Goal: Find specific page/section: Find specific page/section

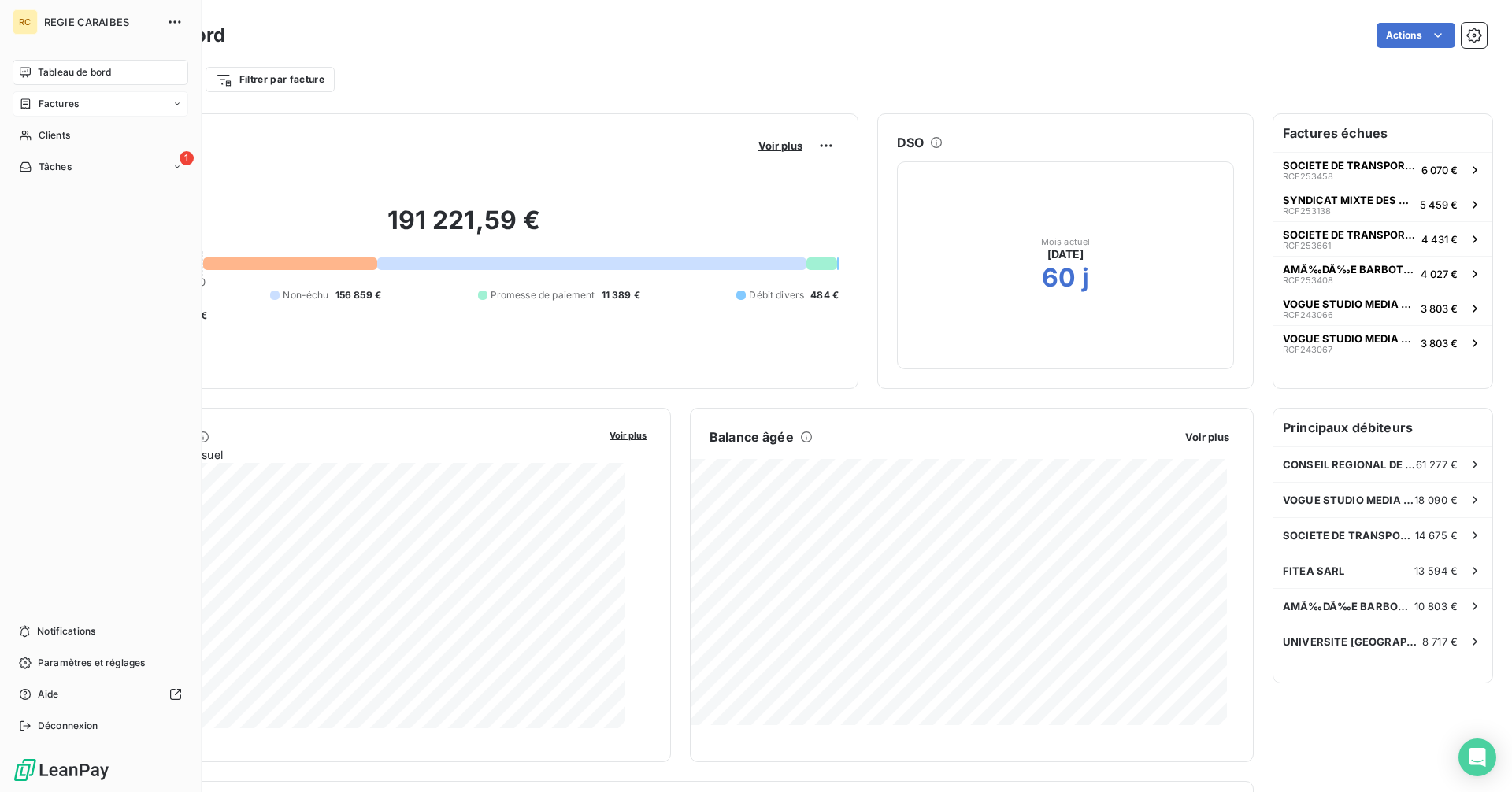
click at [57, 111] on span "Factures" at bounding box center [59, 104] width 40 height 14
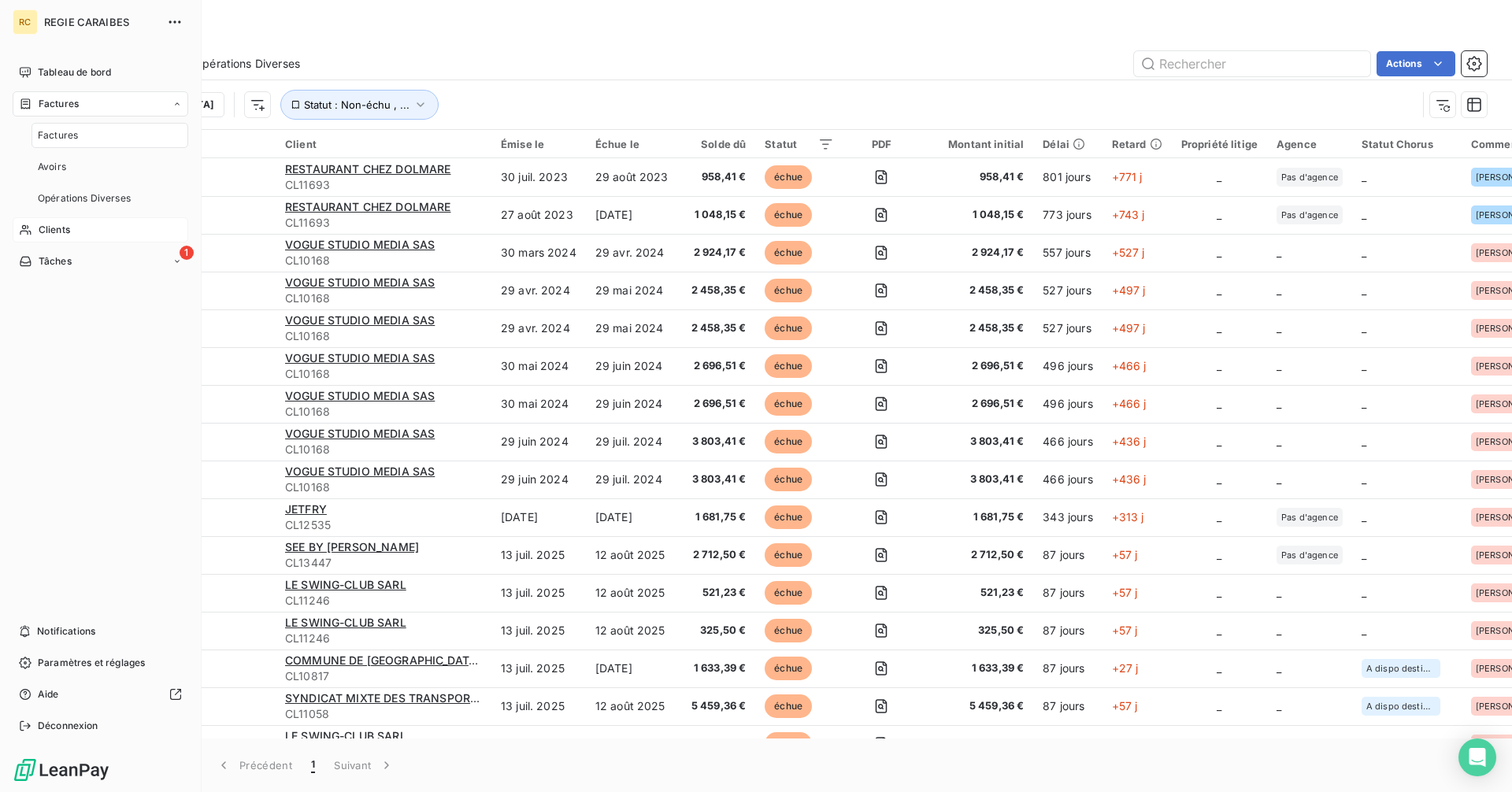
click at [90, 243] on div "Clients" at bounding box center [100, 230] width 175 height 25
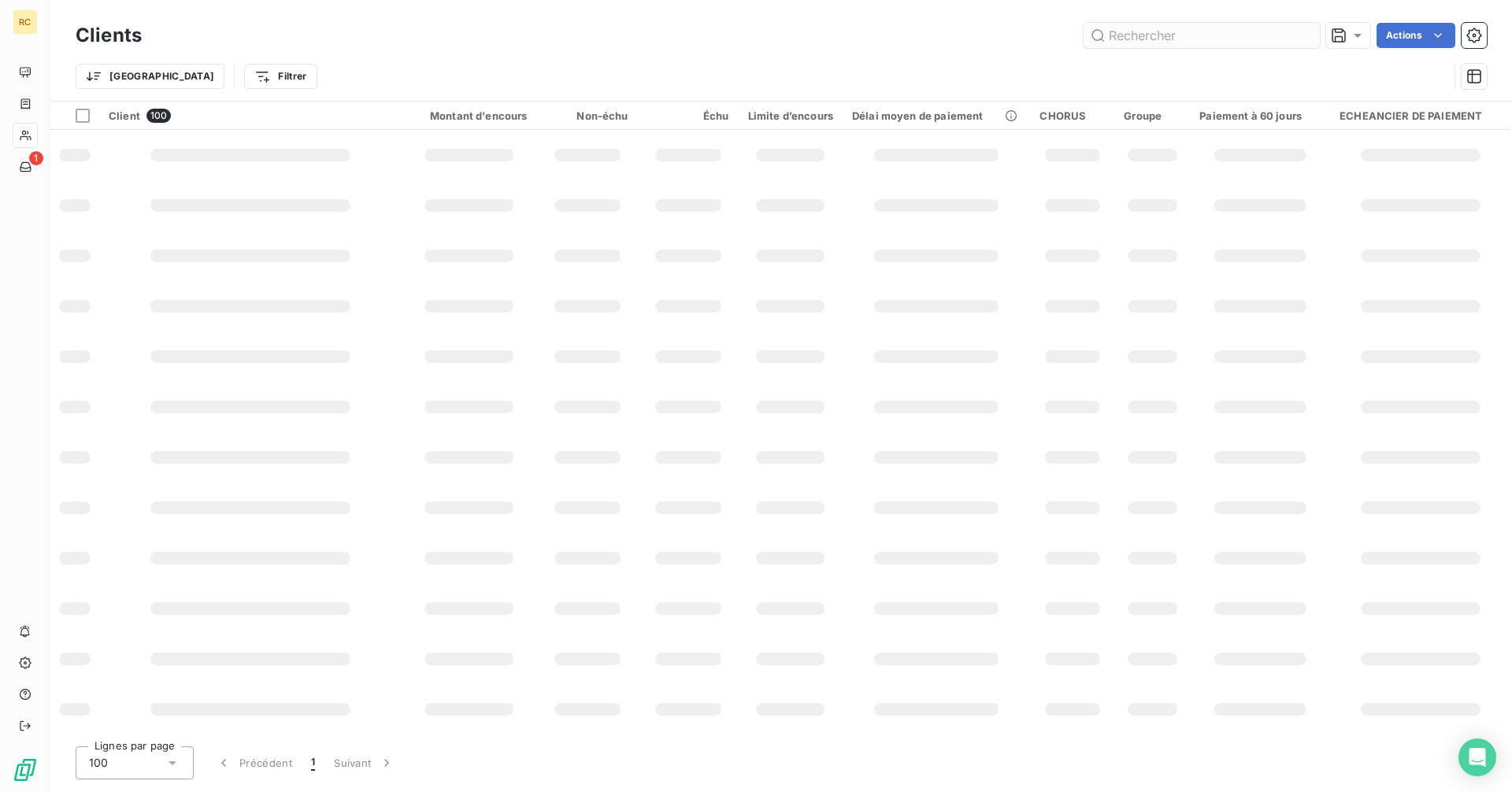
click at [1176, 42] on input "text" at bounding box center [1202, 35] width 237 height 25
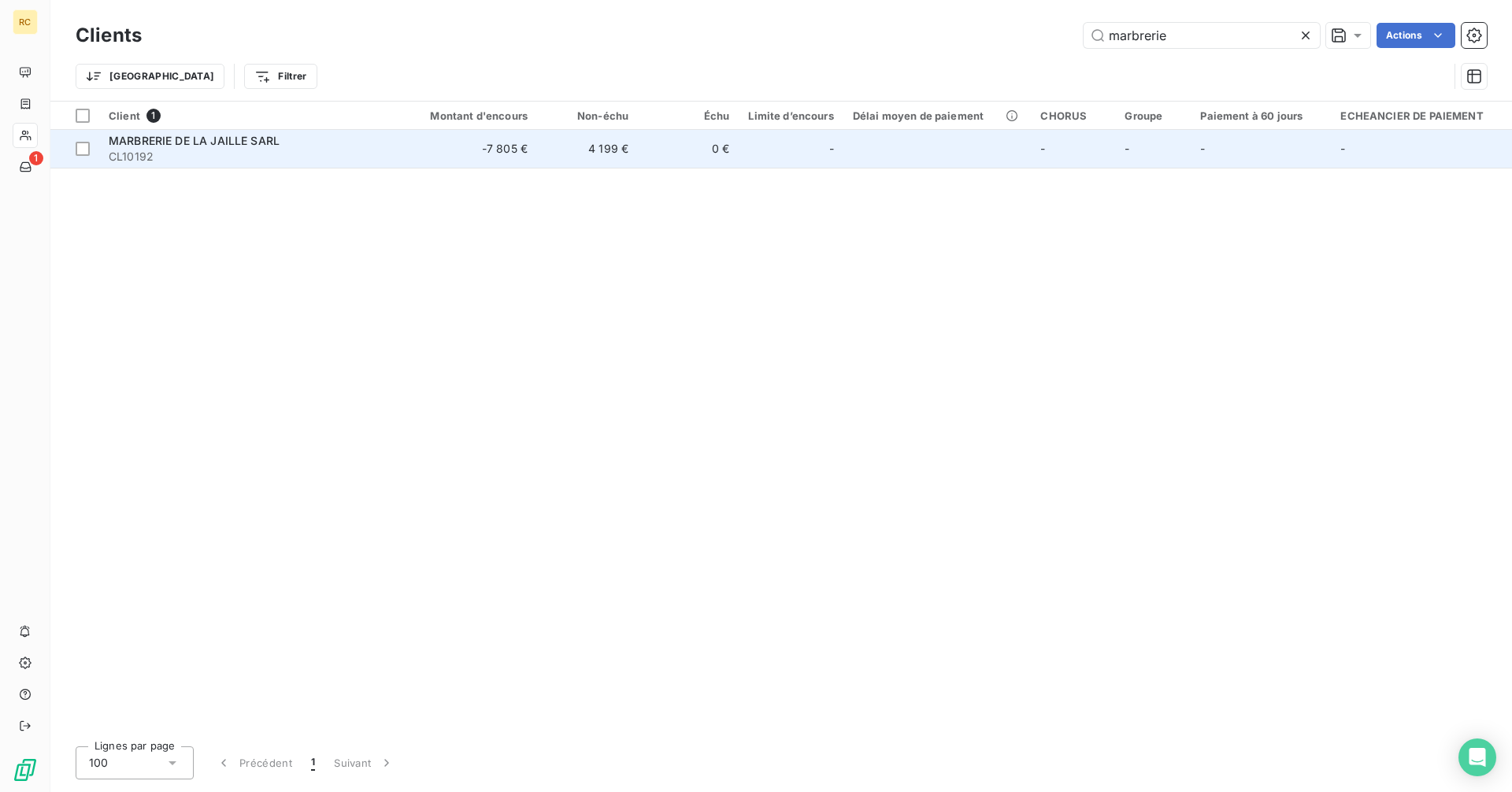
type input "marbrerie"
click at [279, 147] on span "MARBRERIE DE LA JAILLE SARL" at bounding box center [194, 140] width 171 height 13
